Goal: Information Seeking & Learning: Compare options

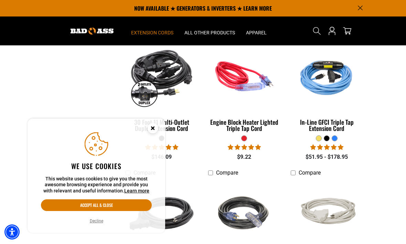
scroll to position [285, 0]
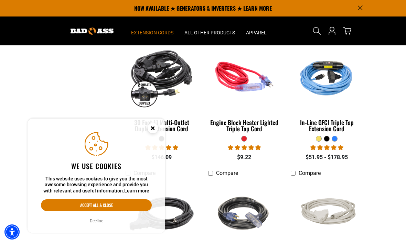
click at [154, 133] on circle "Close this option" at bounding box center [153, 128] width 10 height 10
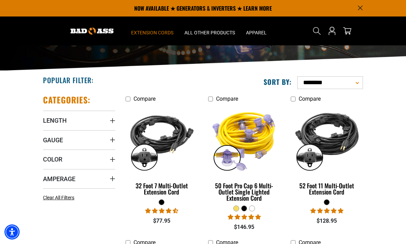
scroll to position [77, 0]
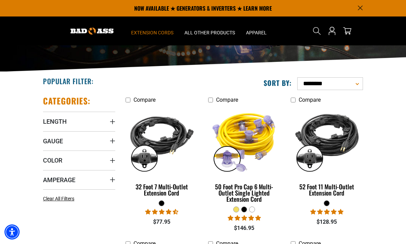
click at [68, 122] on summary "Length" at bounding box center [79, 121] width 72 height 19
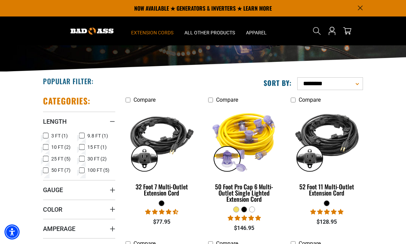
click at [84, 172] on icon at bounding box center [82, 170] width 6 height 9
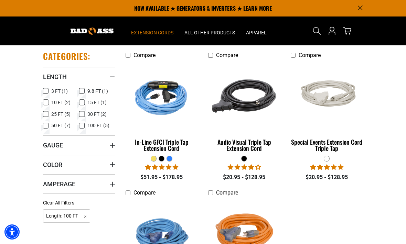
scroll to position [121, 0]
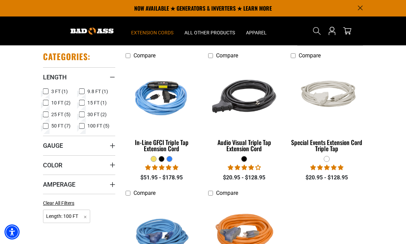
click at [328, 144] on div "Special Events Extension Cord Triple Tap" at bounding box center [327, 145] width 72 height 12
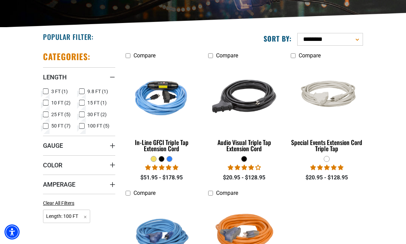
scroll to position [144, 0]
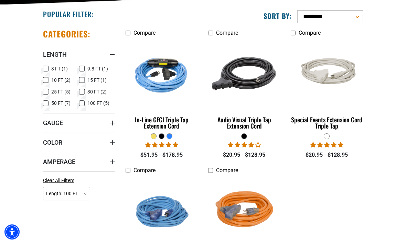
click at [164, 122] on div "In-Line GFCI Triple Tap Extension Cord" at bounding box center [162, 123] width 72 height 12
click at [48, 105] on icon at bounding box center [46, 103] width 6 height 9
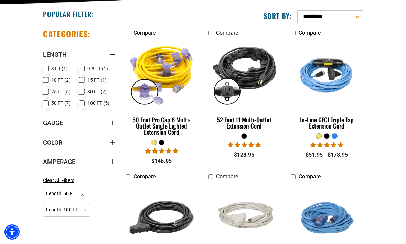
click at [86, 102] on label "100 FT (5) 100 FT (5 products)" at bounding box center [97, 103] width 36 height 9
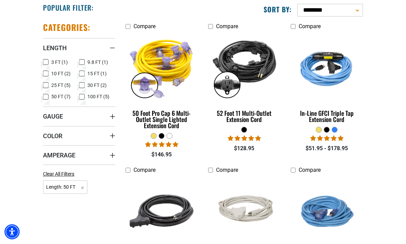
scroll to position [150, 0]
click at [243, 117] on div "52 Foot 11 Multi-Outlet Extension Cord" at bounding box center [244, 116] width 72 height 12
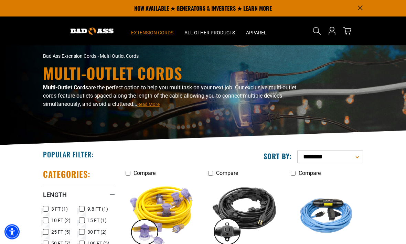
scroll to position [0, 0]
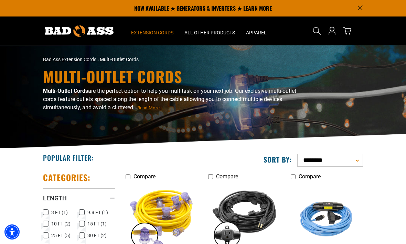
scroll to position [144, 0]
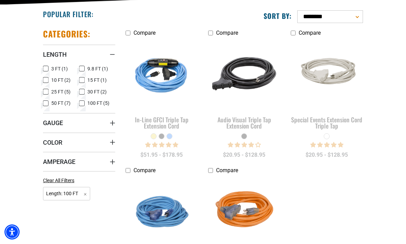
scroll to position [77, 0]
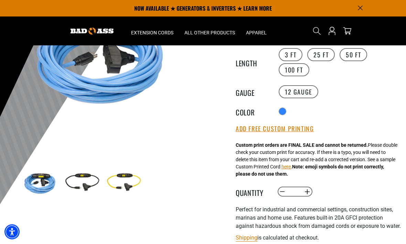
scroll to position [94, 0]
